Goal: Communication & Community: Answer question/provide support

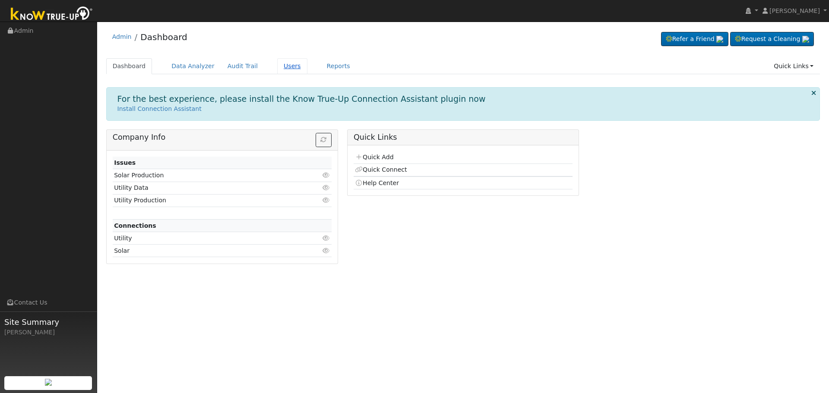
click at [277, 66] on link "Users" at bounding box center [292, 66] width 30 height 16
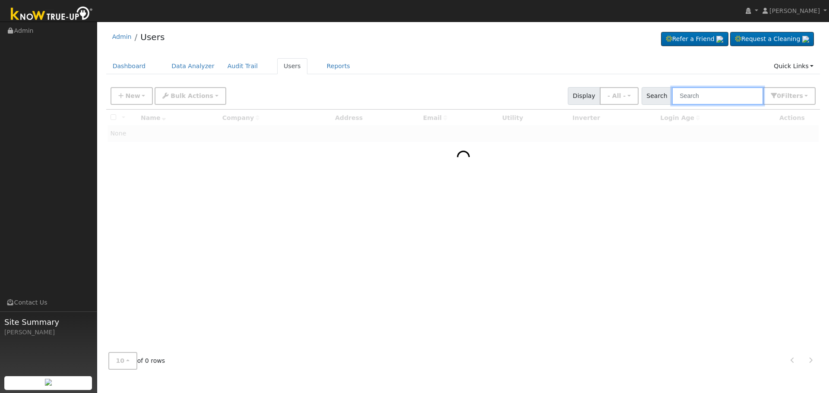
click at [698, 98] on input "text" at bounding box center [717, 96] width 91 height 18
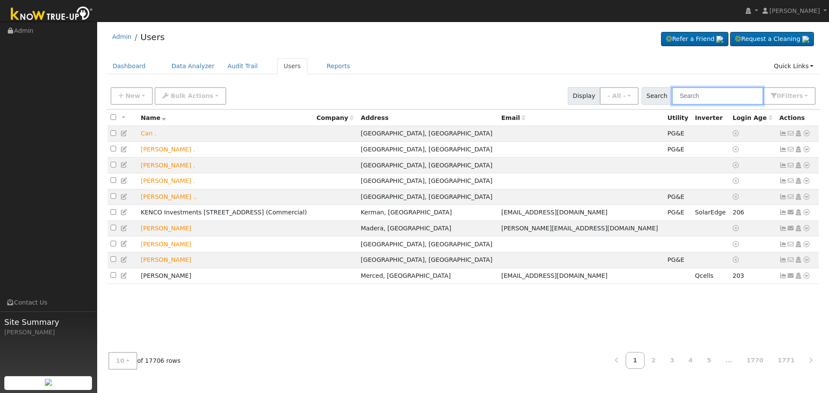
paste input "[PHONE_NUMBER]"
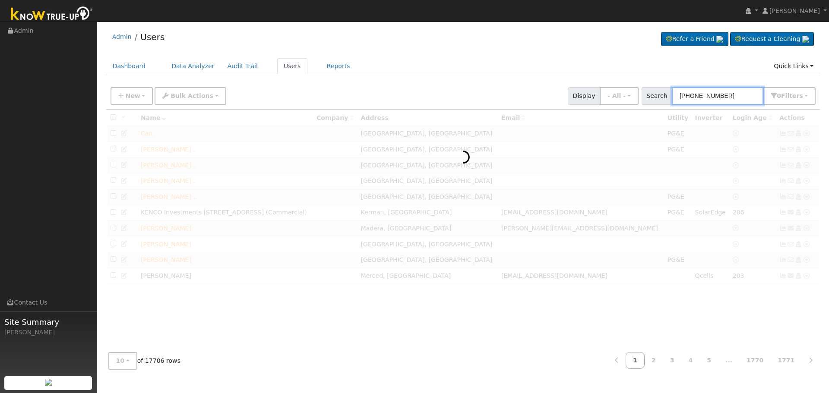
drag, startPoint x: 734, startPoint y: 101, endPoint x: 428, endPoint y: 98, distance: 306.0
click at [428, 98] on div "New Add User Quick Add Quick Connect Quick Convert Lead Bulk Actions Send Email…" at bounding box center [463, 94] width 708 height 21
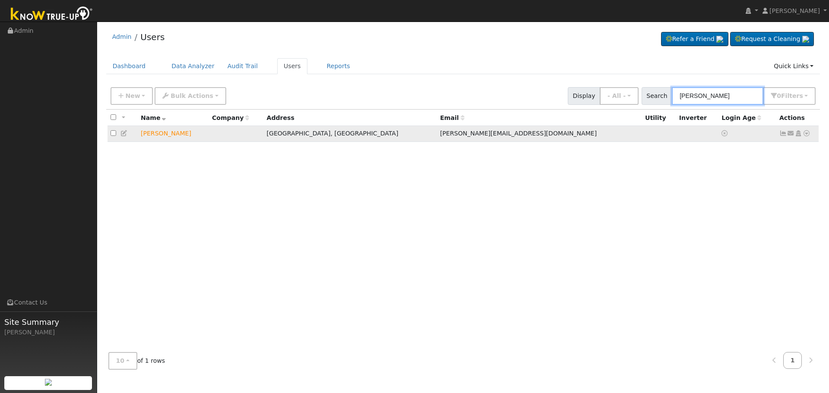
type input "Andrew Boring"
click at [790, 134] on icon at bounding box center [791, 133] width 8 height 6
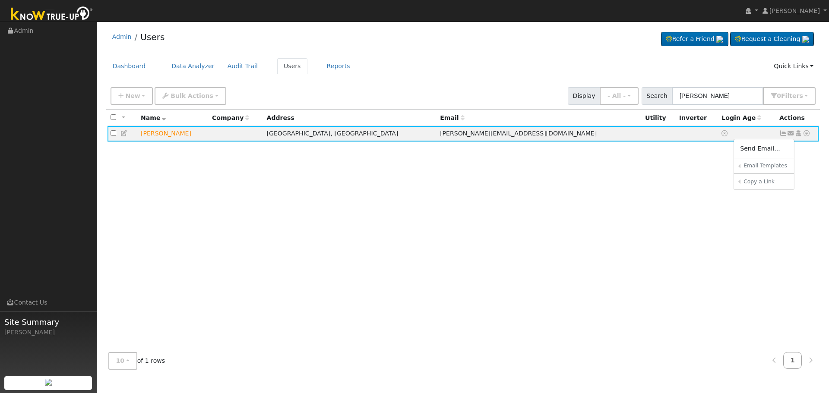
click at [755, 147] on link "Send Email..." at bounding box center [764, 148] width 60 height 12
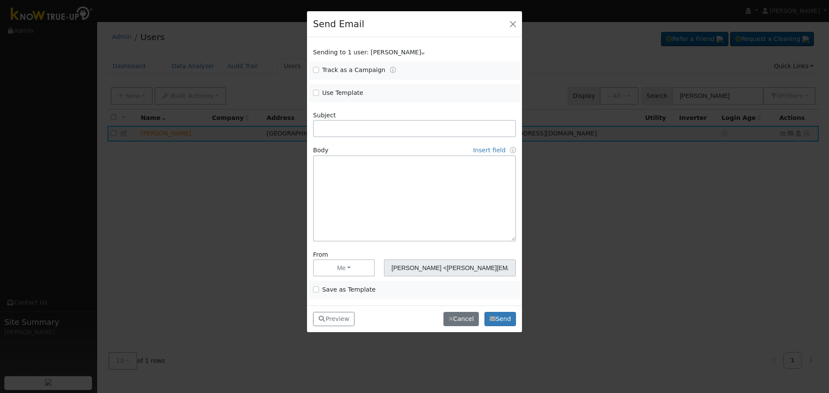
click at [317, 89] on span "Use Template" at bounding box center [361, 92] width 97 height 9
click at [314, 91] on input "Use Template" at bounding box center [316, 93] width 6 height 6
checkbox input "true"
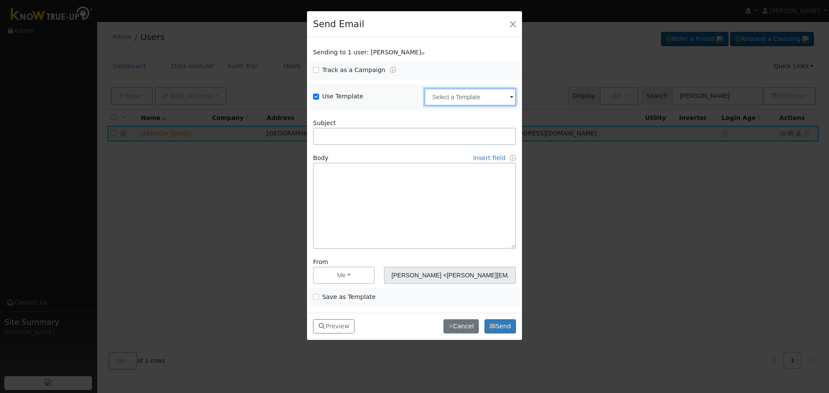
click at [478, 95] on input "text" at bounding box center [469, 96] width 91 height 17
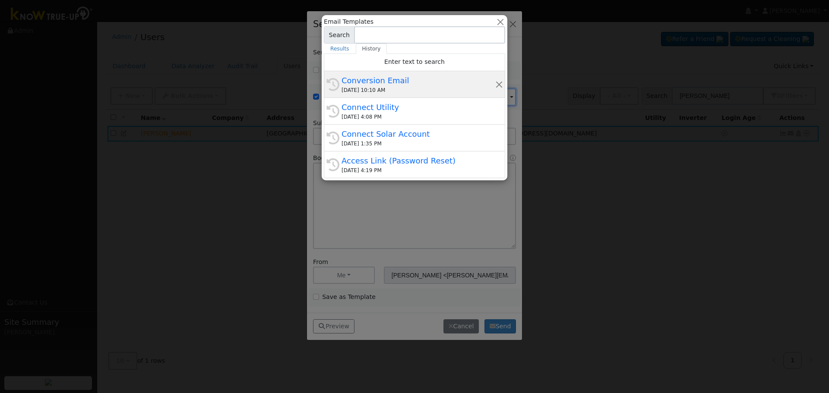
click at [399, 81] on div "Conversion Email" at bounding box center [418, 81] width 154 height 12
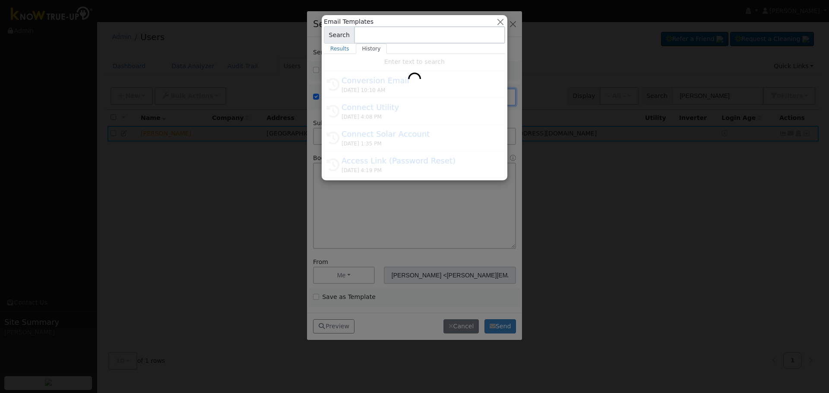
type input "Conversion Email"
type input "Connect Your Utility Account"
type textarea "Dear {user_fname}, The first step is to connect your electric utility account. …"
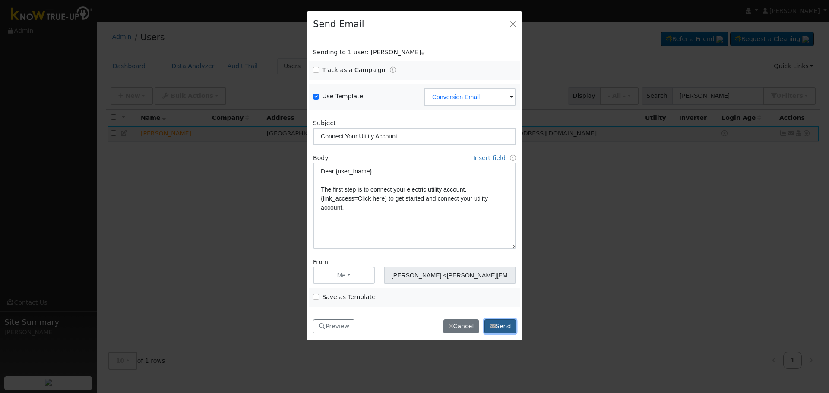
click at [488, 326] on button "Send" at bounding box center [500, 326] width 32 height 15
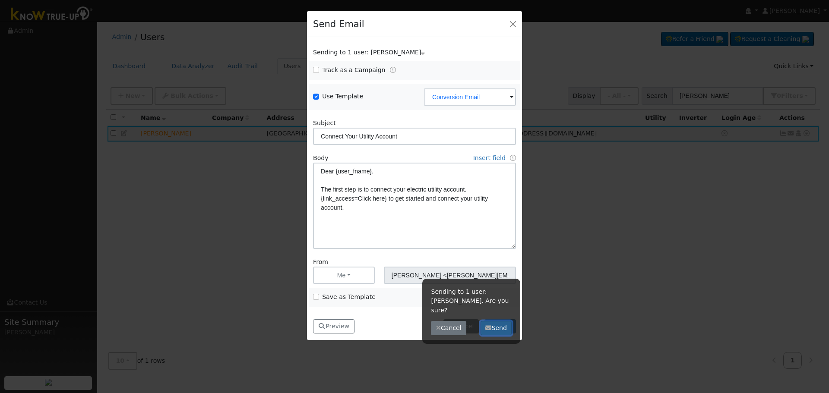
click at [497, 321] on button "Send" at bounding box center [496, 328] width 32 height 15
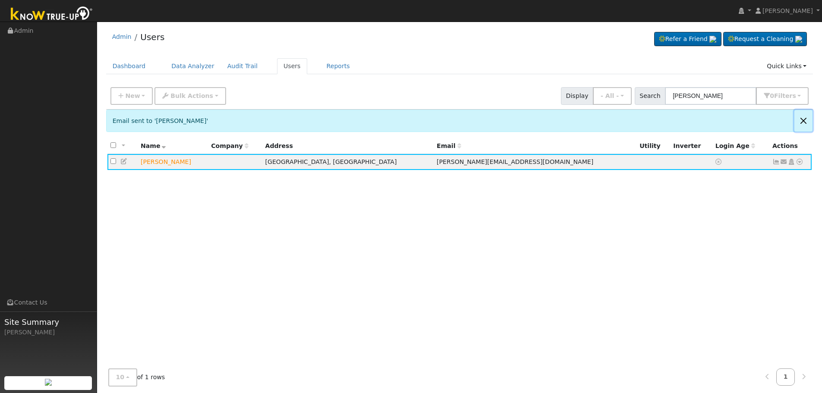
click at [797, 121] on button "Close" at bounding box center [804, 120] width 18 height 21
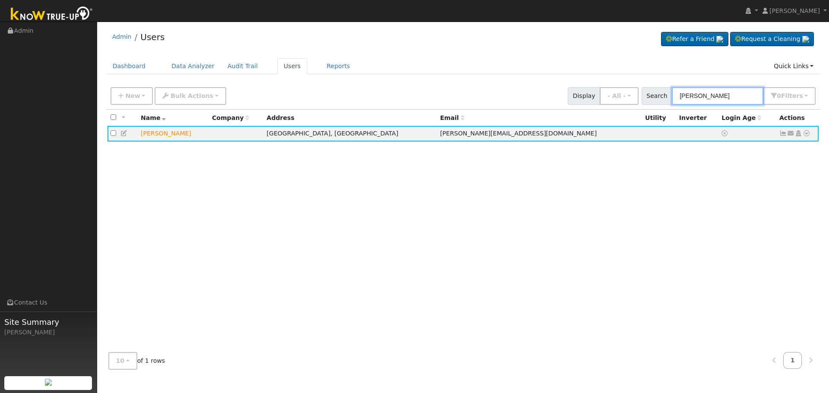
drag, startPoint x: 618, startPoint y: 88, endPoint x: 259, endPoint y: 93, distance: 358.7
click at [352, 88] on div "New Add User Quick Add Quick Connect Quick Convert Lead Bulk Actions Send Email…" at bounding box center [463, 94] width 708 height 21
